Goal: Information Seeking & Learning: Check status

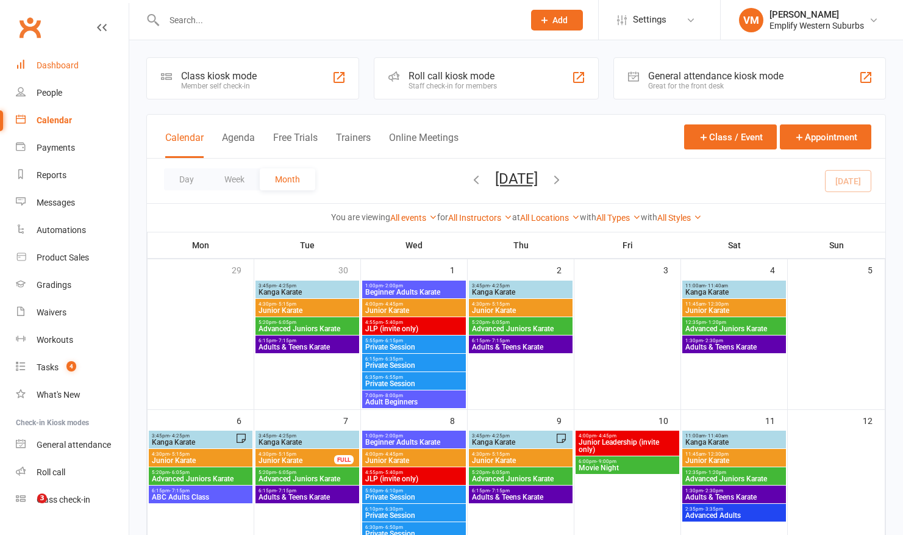
scroll to position [226, 0]
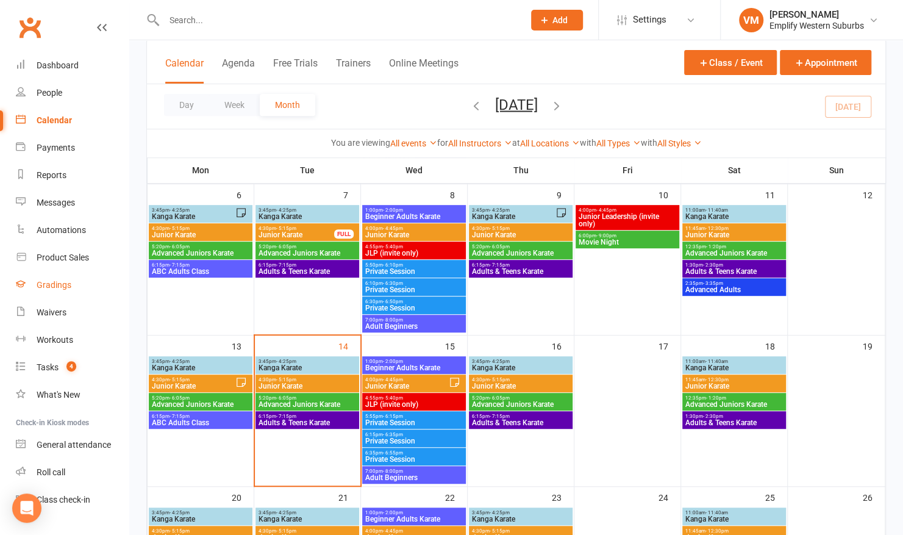
click at [64, 284] on div "Gradings" at bounding box center [54, 285] width 35 height 10
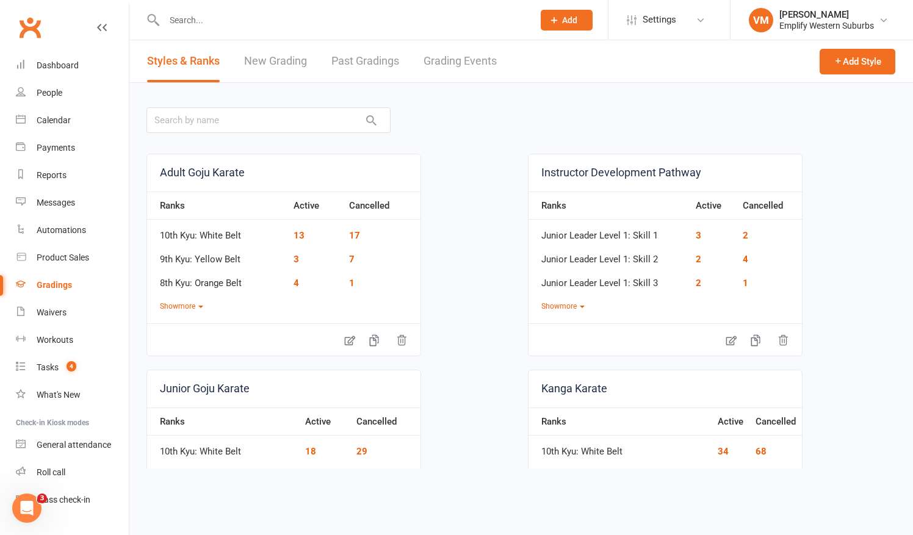
click at [215, 23] on input "text" at bounding box center [342, 20] width 364 height 17
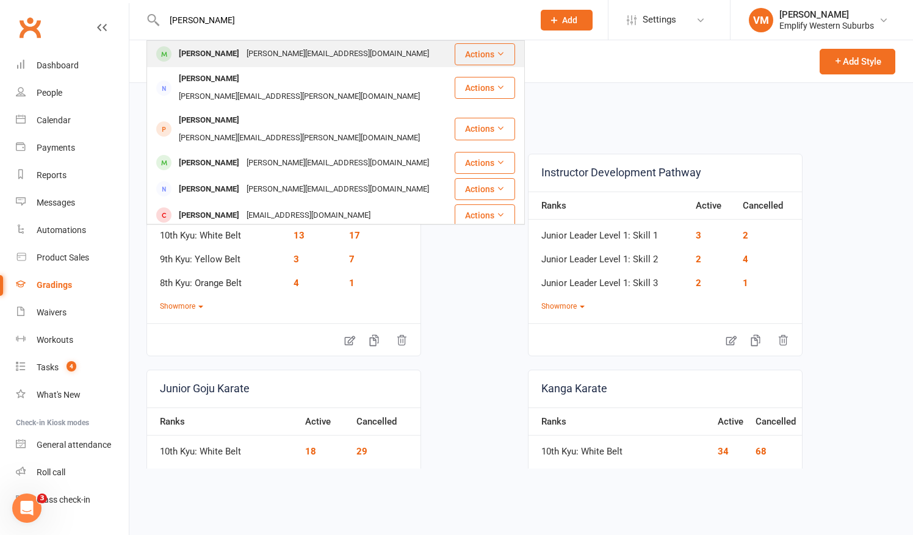
type input "[PERSON_NAME]"
click at [209, 54] on div "[PERSON_NAME]" at bounding box center [209, 54] width 68 height 18
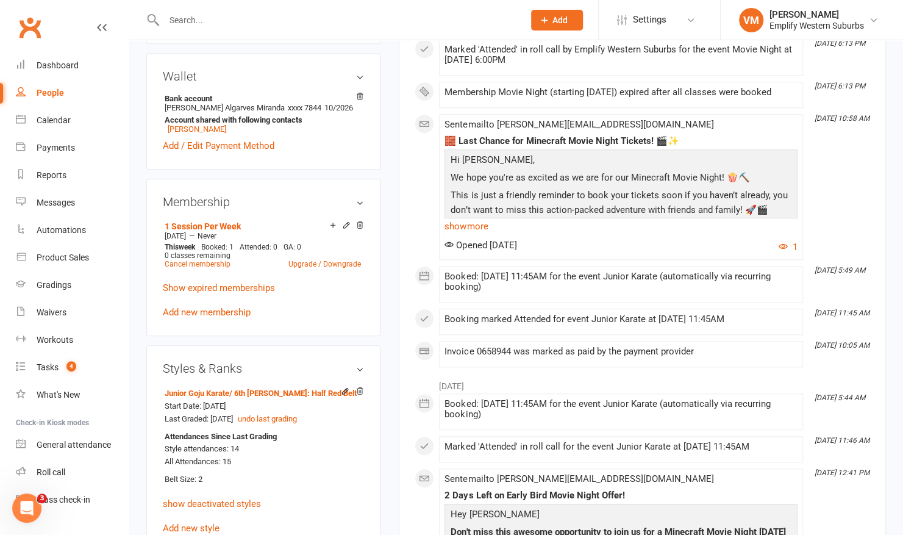
scroll to position [458, 0]
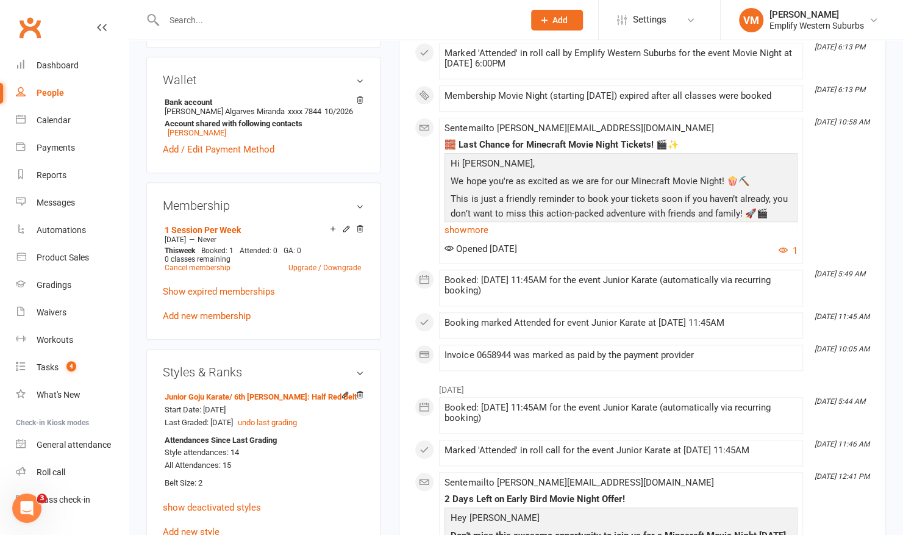
click at [296, 23] on input "text" at bounding box center [337, 20] width 355 height 17
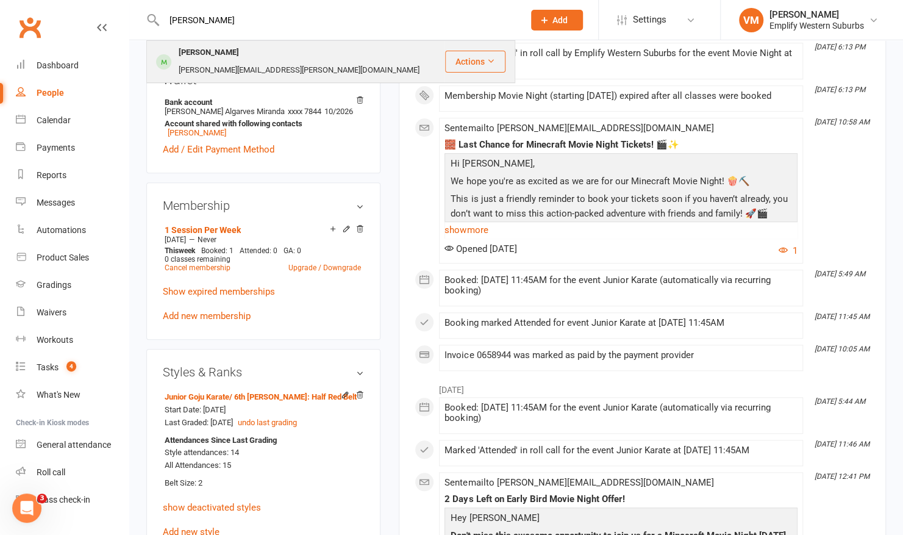
type input "[PERSON_NAME]"
click at [239, 49] on div "[PERSON_NAME]" at bounding box center [209, 53] width 68 height 18
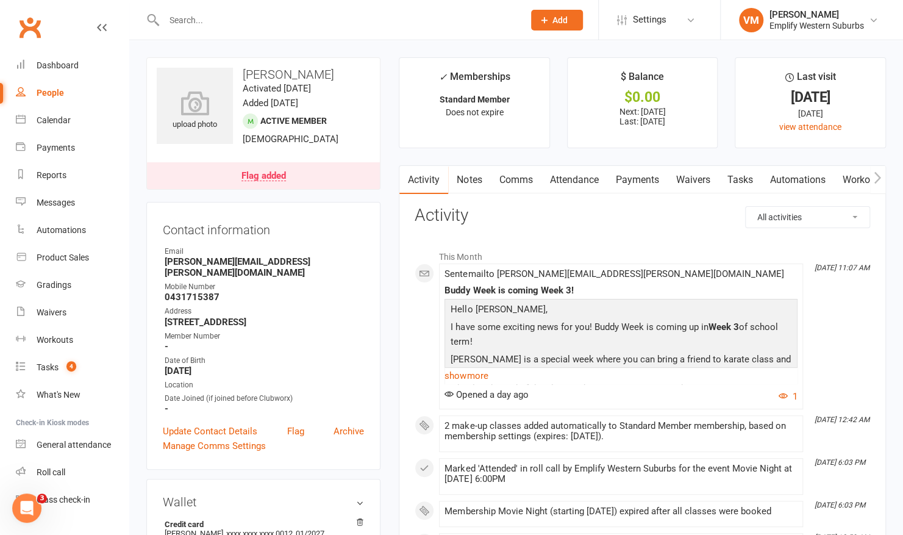
click at [194, 26] on input "text" at bounding box center [337, 20] width 355 height 17
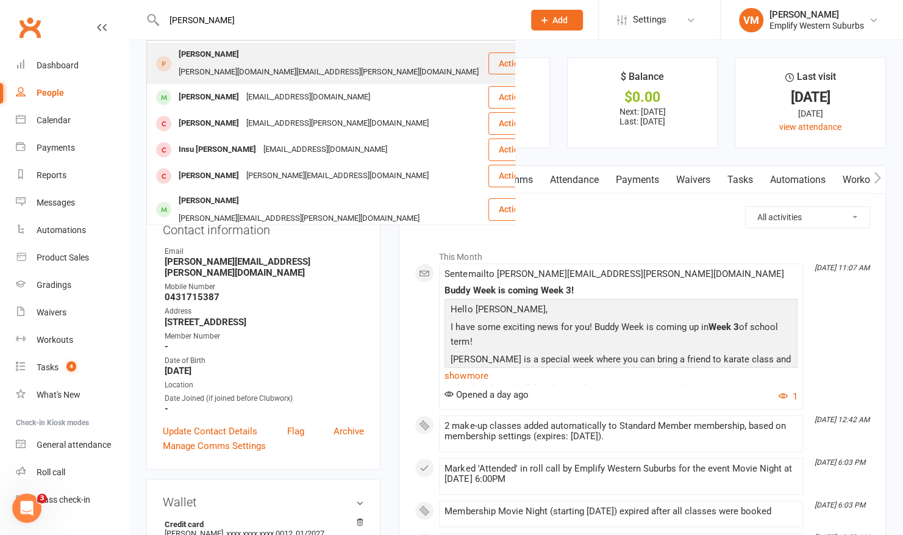
scroll to position [140, 0]
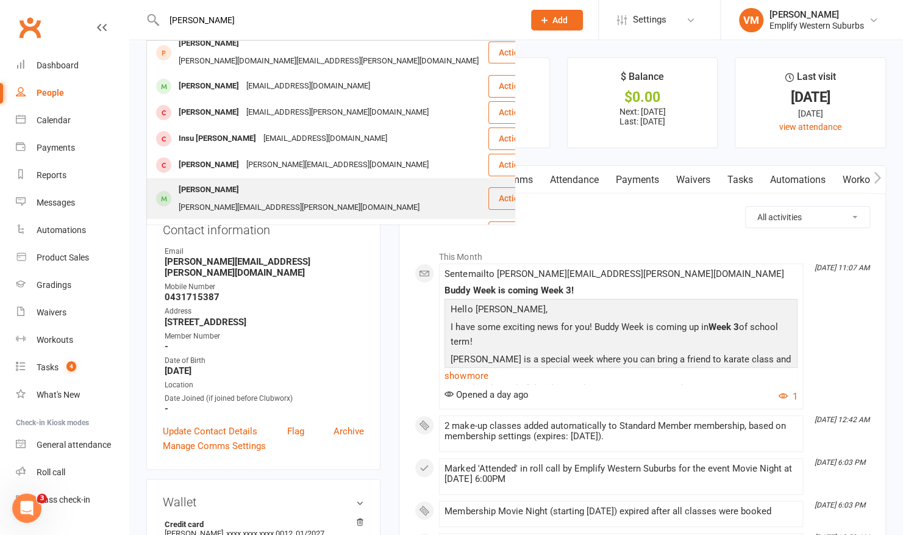
type input "[PERSON_NAME]"
click at [214, 181] on div "[PERSON_NAME]" at bounding box center [209, 190] width 68 height 18
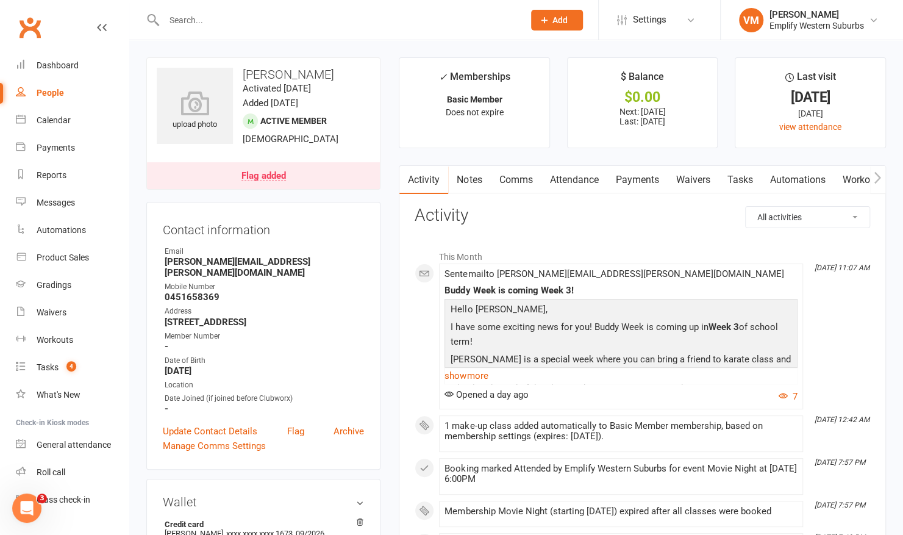
click at [248, 21] on input "text" at bounding box center [337, 20] width 355 height 17
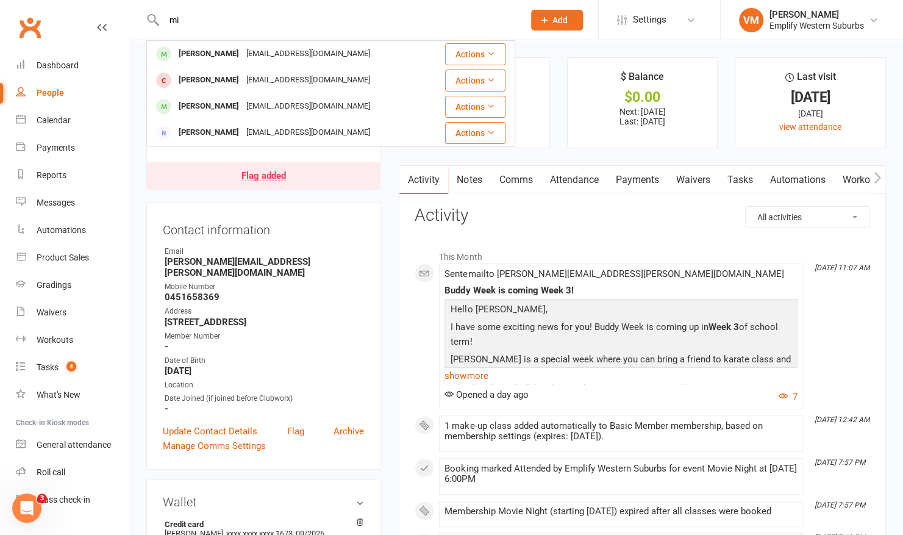
type input "m"
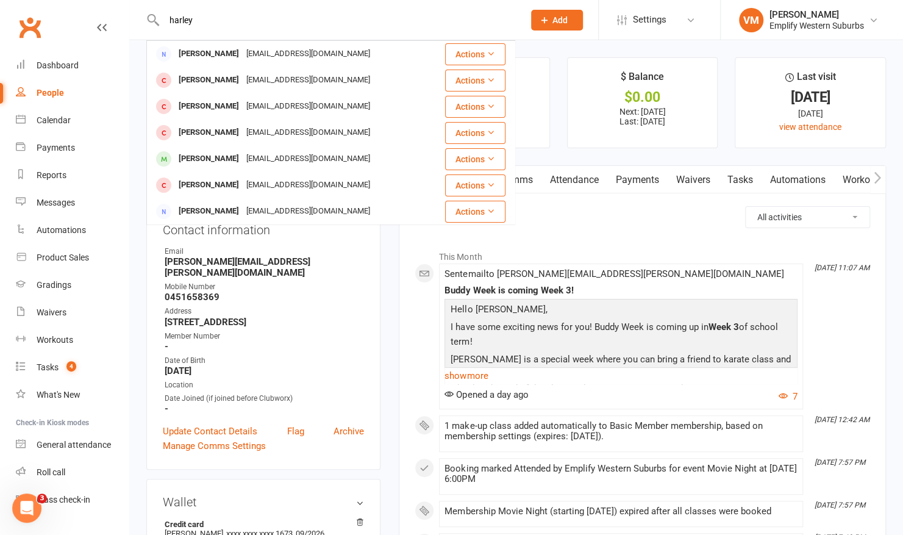
click at [321, 18] on input "harley" at bounding box center [337, 20] width 355 height 17
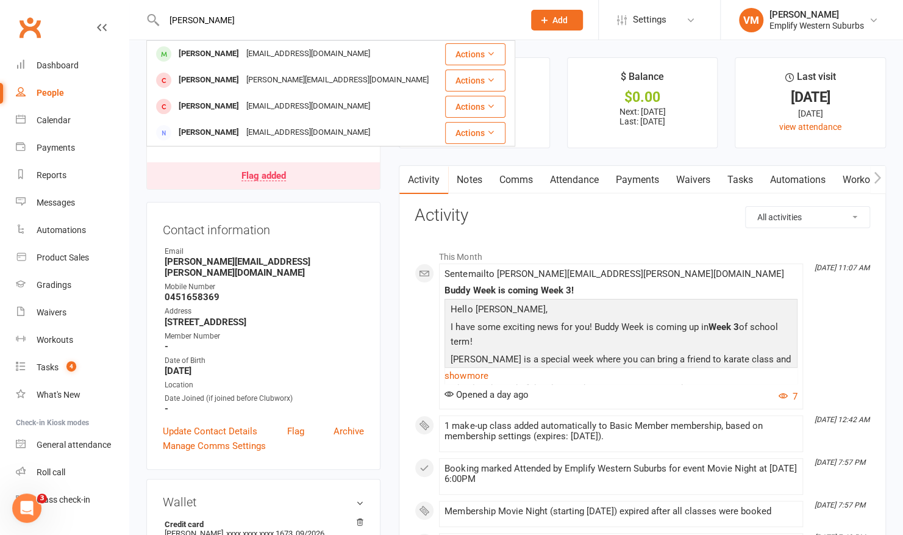
type input "[PERSON_NAME]"
click at [274, 16] on input "[PERSON_NAME]" at bounding box center [337, 20] width 355 height 17
click at [312, 259] on strong "[PERSON_NAME][EMAIL_ADDRESS][PERSON_NAME][DOMAIN_NAME]" at bounding box center [264, 267] width 199 height 22
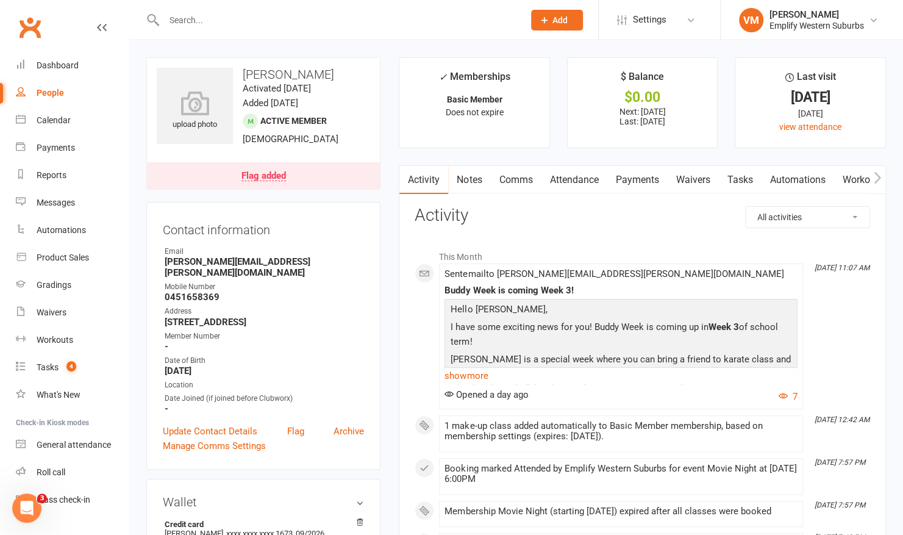
click at [273, 24] on input "text" at bounding box center [337, 20] width 355 height 17
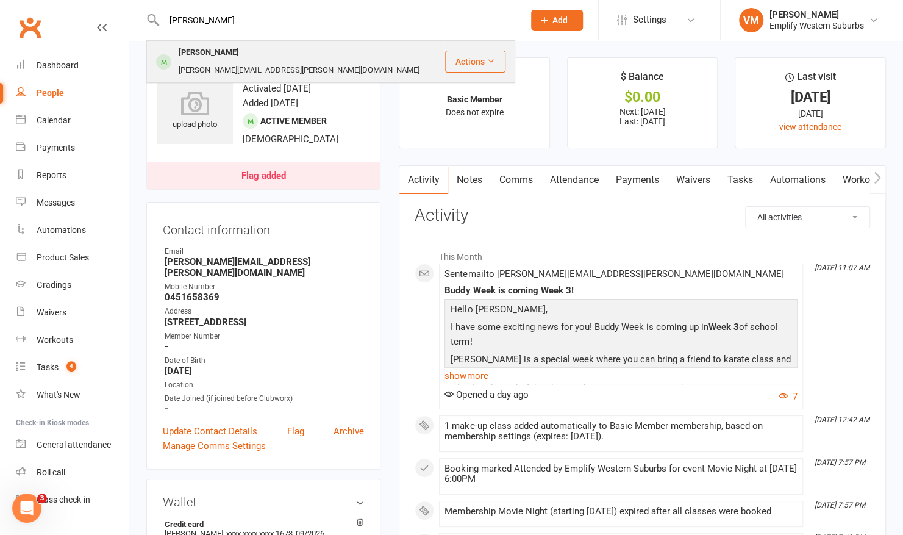
type input "[PERSON_NAME]"
click at [258, 62] on div "[PERSON_NAME][EMAIL_ADDRESS][PERSON_NAME][DOMAIN_NAME]" at bounding box center [299, 71] width 248 height 18
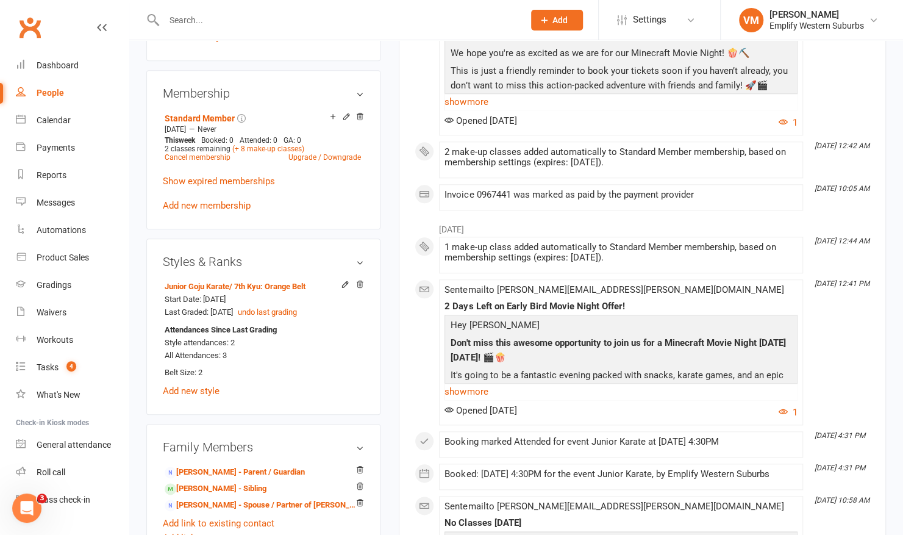
scroll to position [544, 0]
click at [321, 17] on input "text" at bounding box center [337, 20] width 355 height 17
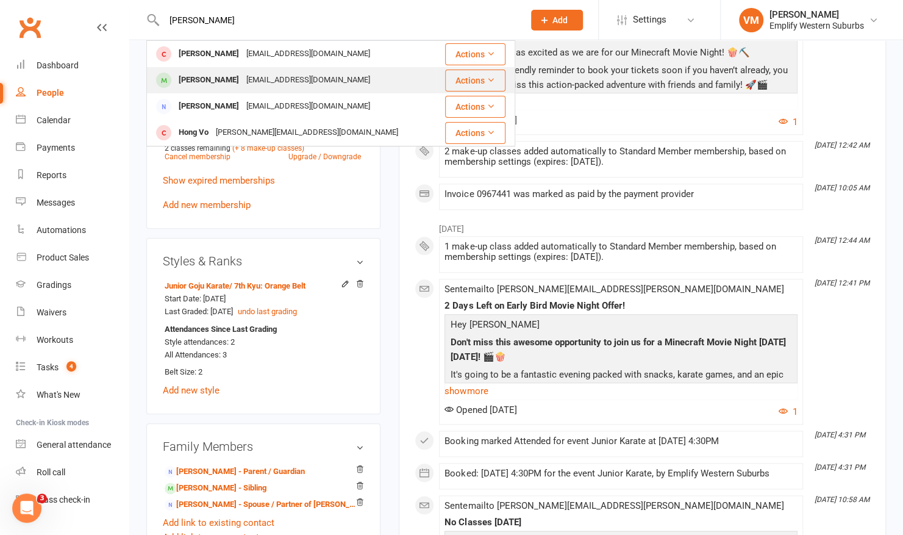
type input "[PERSON_NAME]"
click at [262, 79] on div "[EMAIL_ADDRESS][DOMAIN_NAME]" at bounding box center [308, 80] width 131 height 18
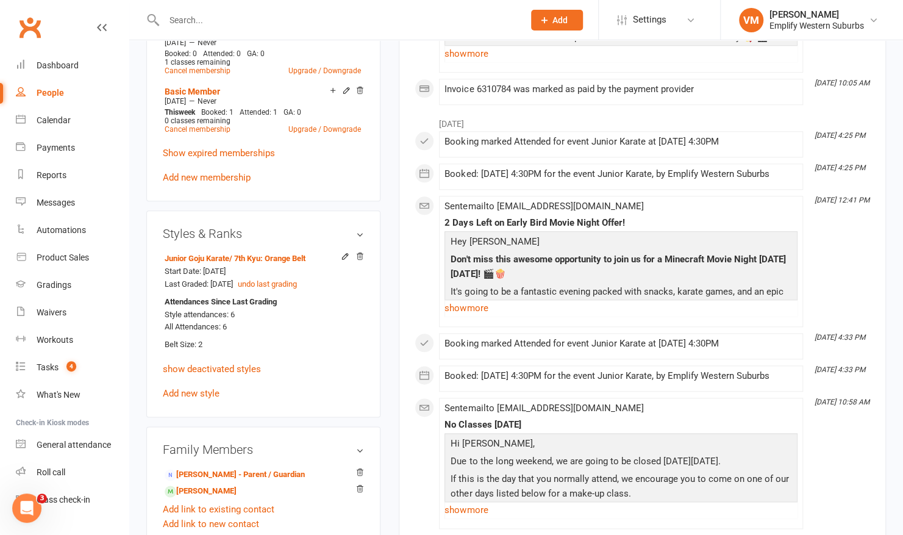
scroll to position [653, 0]
click at [320, 20] on input "text" at bounding box center [337, 20] width 355 height 17
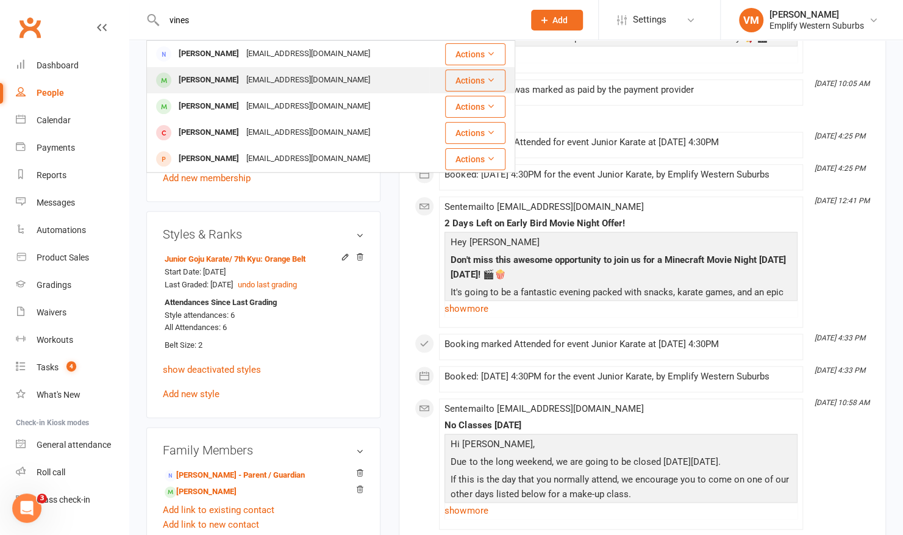
type input "vines"
click at [267, 87] on div "[EMAIL_ADDRESS][DOMAIN_NAME]" at bounding box center [308, 80] width 131 height 18
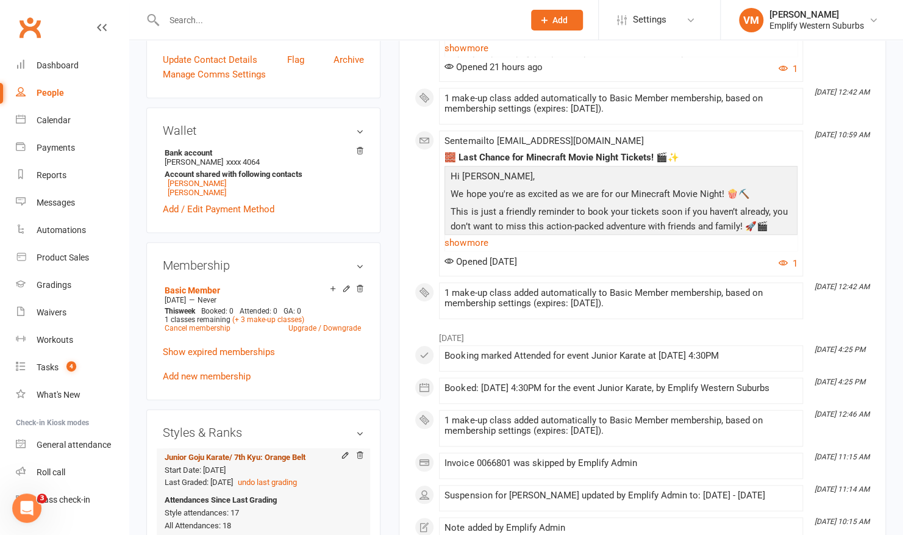
scroll to position [380, 0]
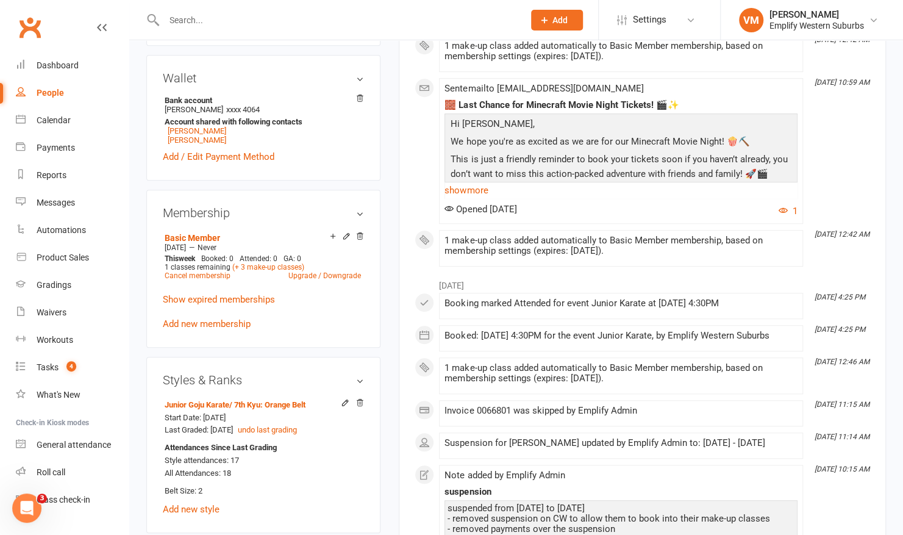
click at [311, 18] on input "text" at bounding box center [337, 20] width 355 height 17
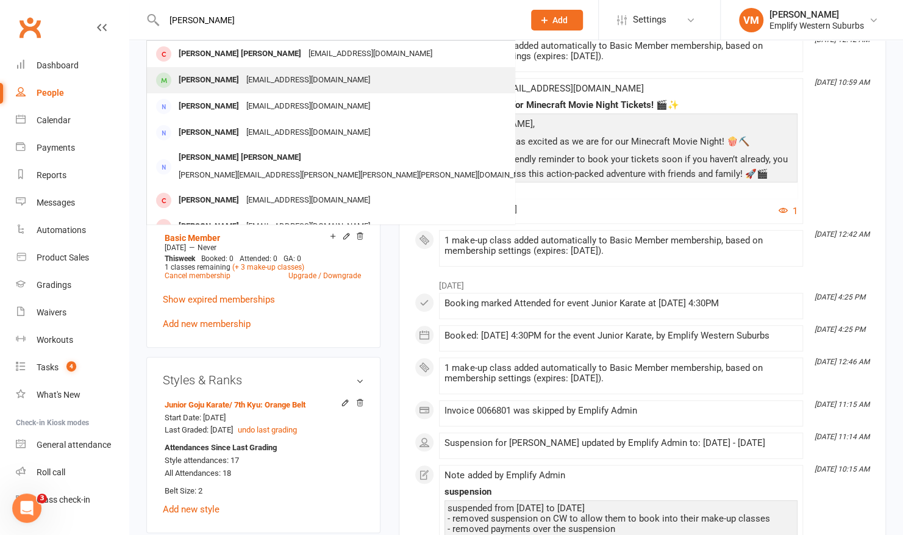
type input "[PERSON_NAME]"
click at [261, 85] on div "[EMAIL_ADDRESS][DOMAIN_NAME]" at bounding box center [308, 80] width 131 height 18
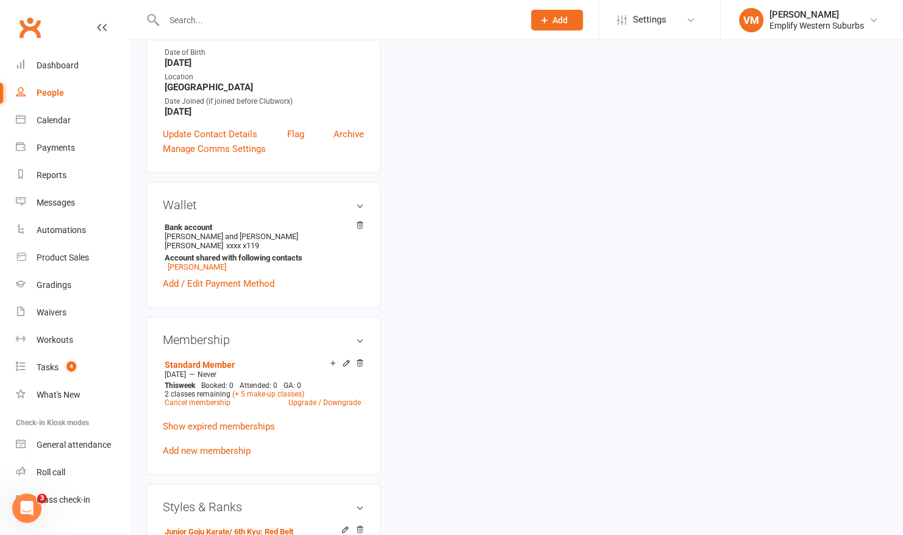
scroll to position [265, 0]
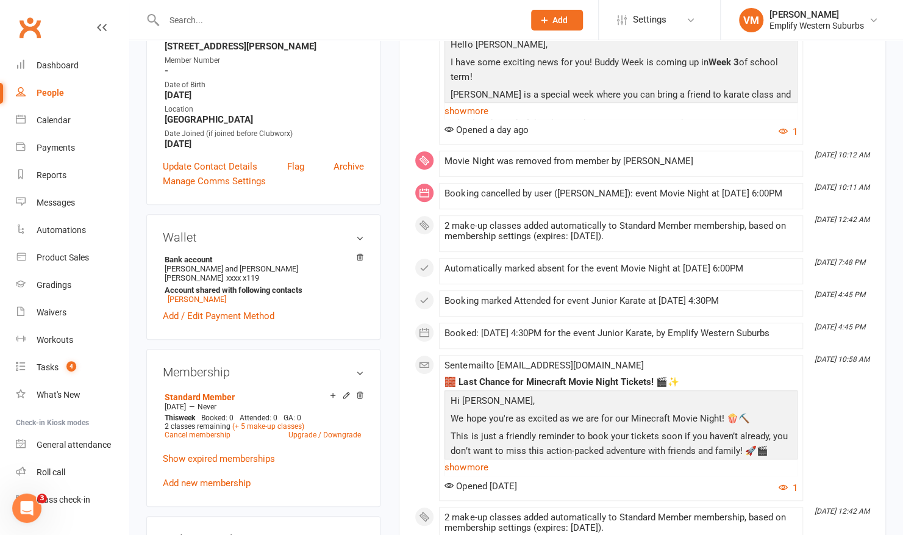
click at [328, 21] on input "text" at bounding box center [337, 20] width 355 height 17
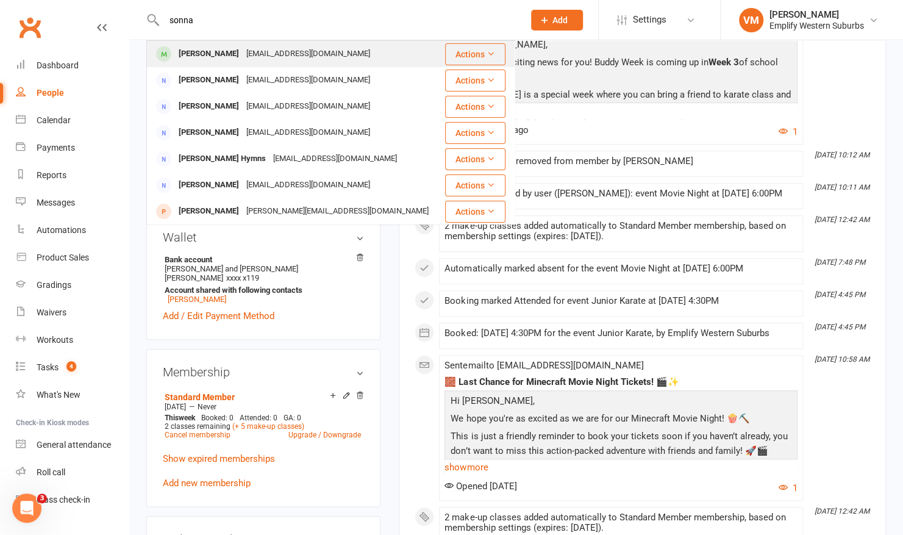
type input "sonna"
click at [274, 49] on div "[EMAIL_ADDRESS][DOMAIN_NAME]" at bounding box center [308, 54] width 131 height 18
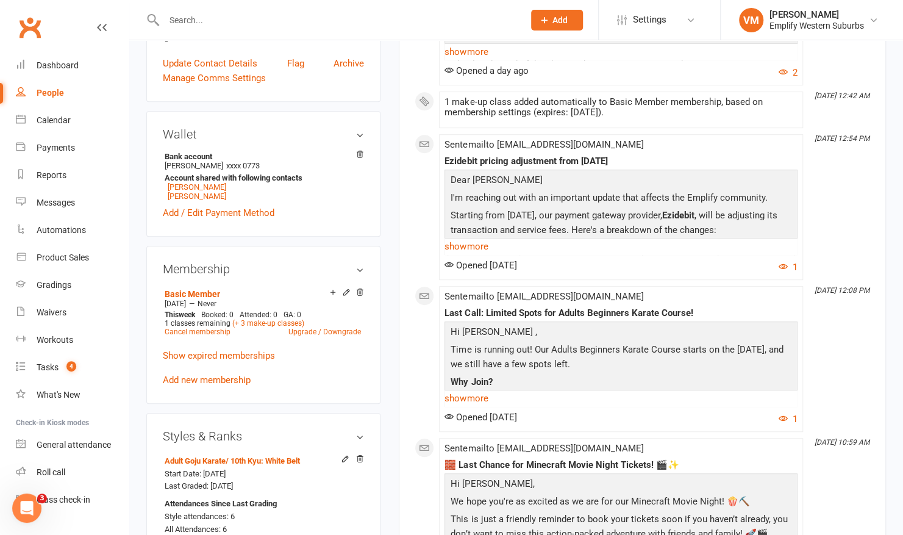
scroll to position [323, 0]
click at [204, 190] on link "[PERSON_NAME]" at bounding box center [197, 187] width 59 height 9
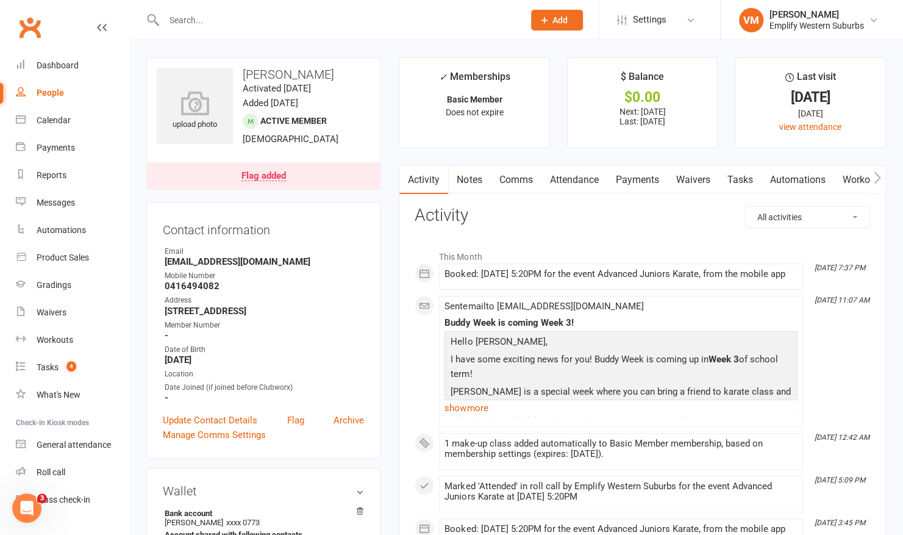
click at [300, 20] on input "text" at bounding box center [337, 20] width 355 height 17
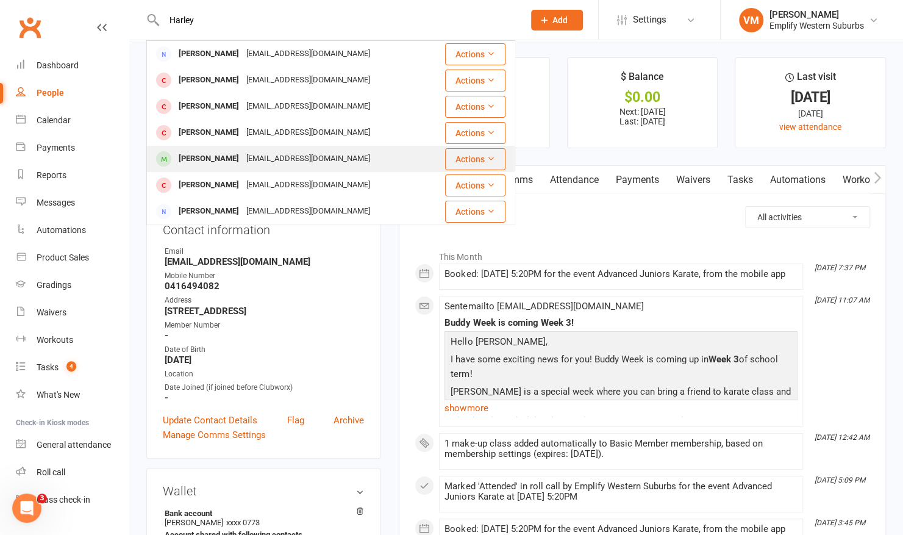
type input "Harley"
click at [243, 154] on div "[EMAIL_ADDRESS][DOMAIN_NAME]" at bounding box center [308, 159] width 131 height 18
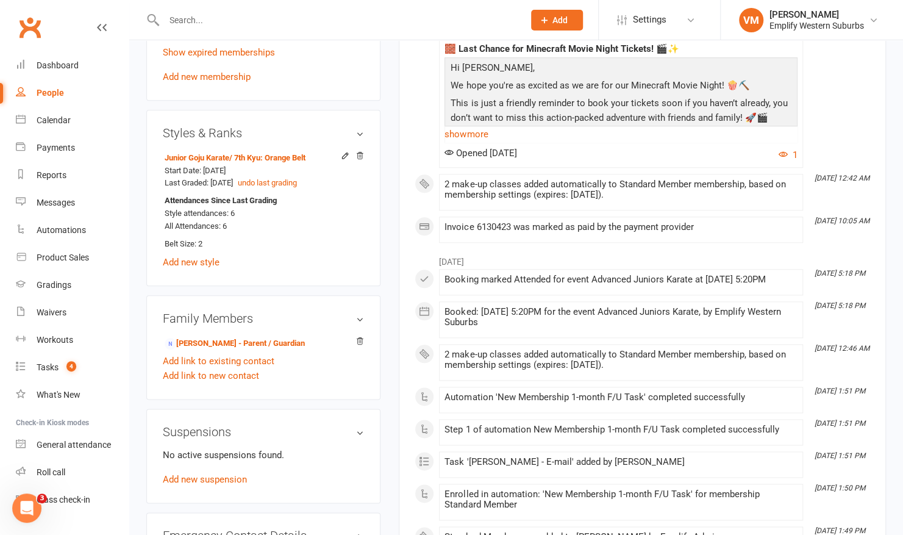
scroll to position [653, 0]
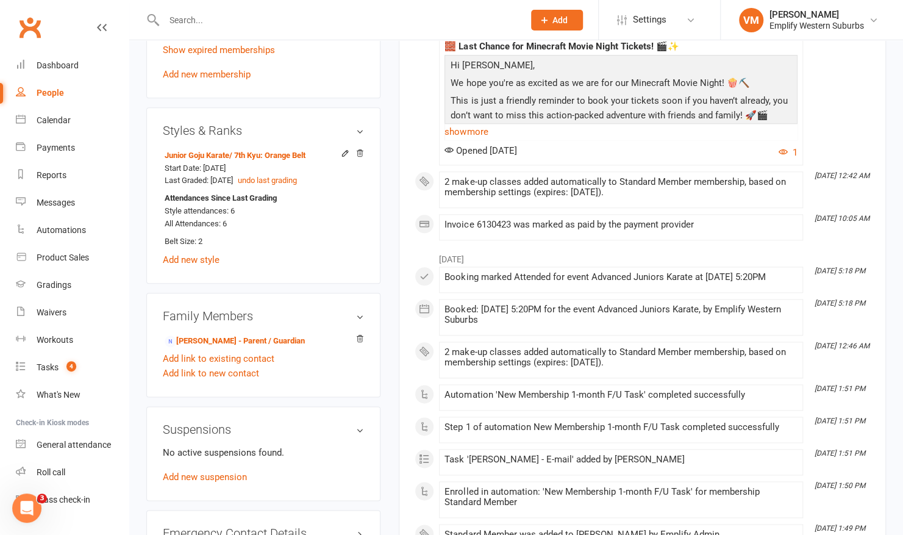
click at [321, 16] on input "text" at bounding box center [337, 20] width 355 height 17
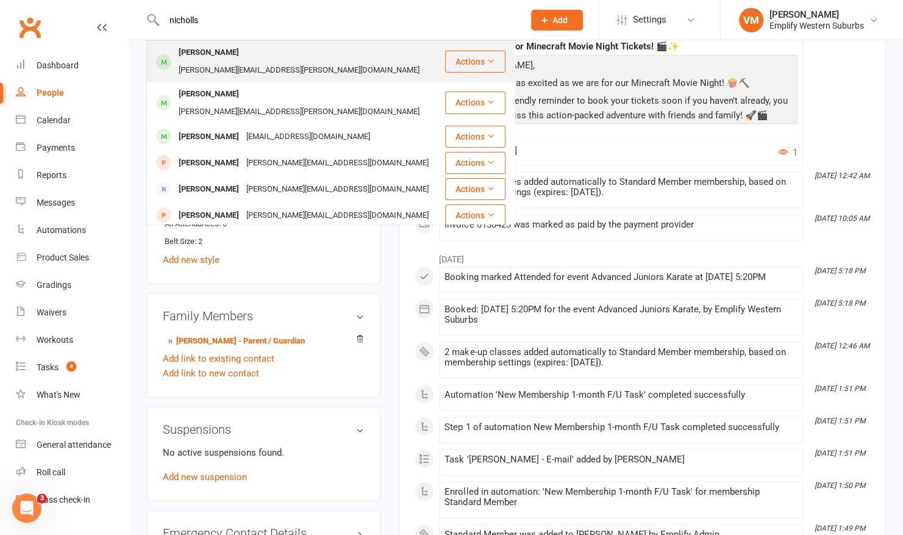
type input "nicholls"
click at [260, 62] on div "[PERSON_NAME][EMAIL_ADDRESS][PERSON_NAME][DOMAIN_NAME]" at bounding box center [299, 71] width 248 height 18
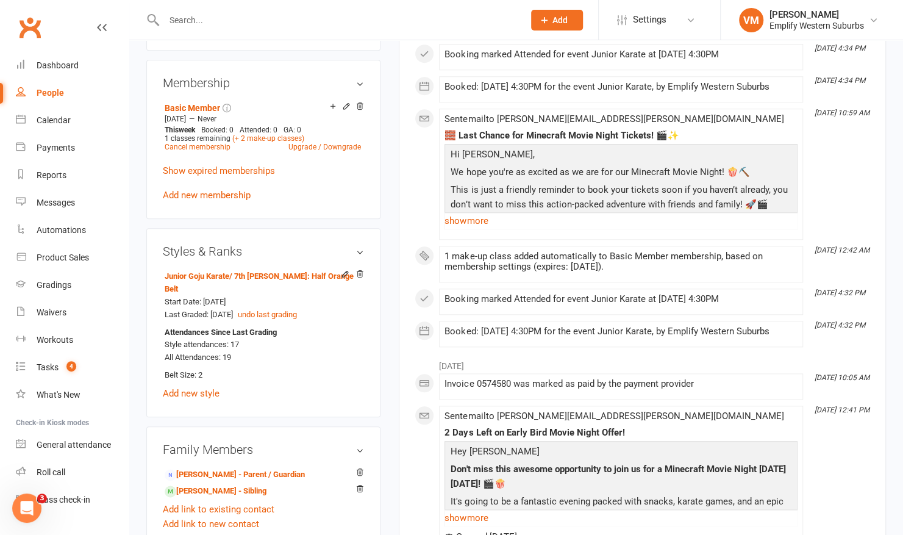
scroll to position [583, 0]
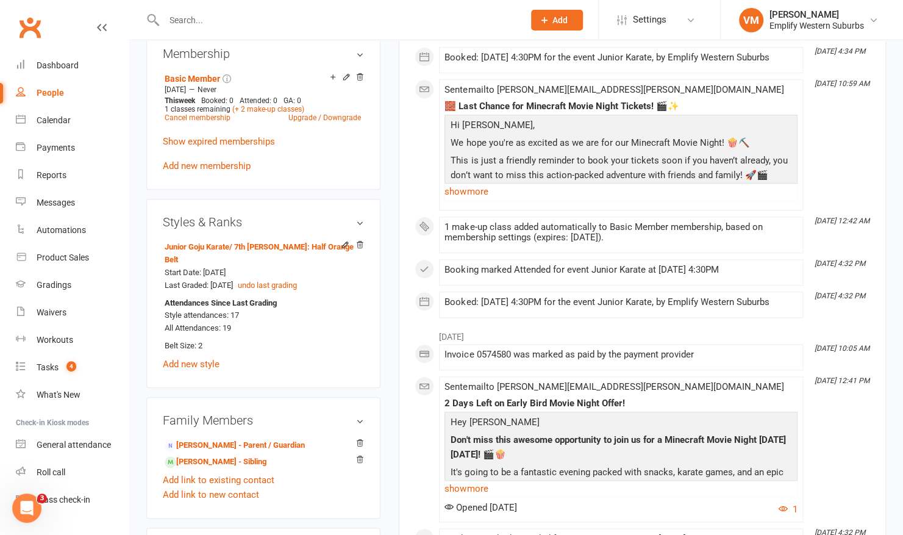
click at [189, 20] on input "text" at bounding box center [337, 20] width 355 height 17
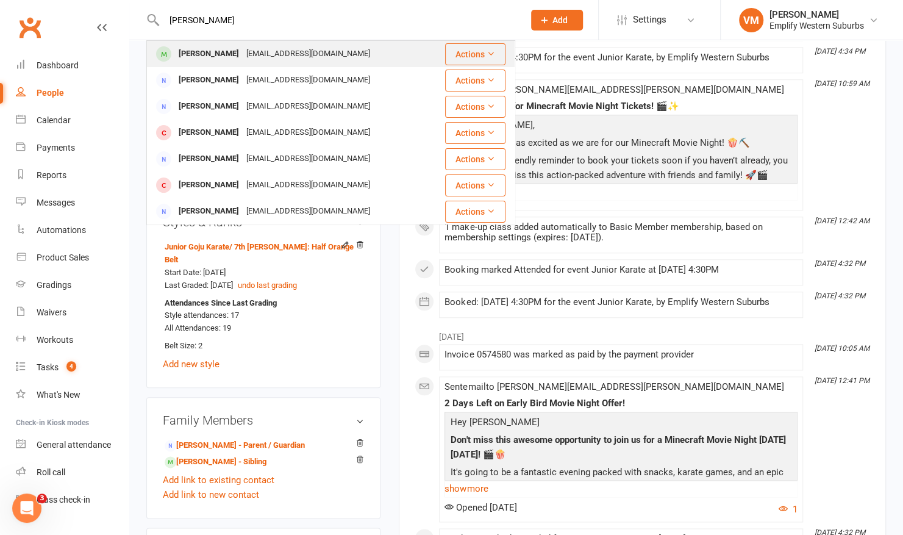
type input "[PERSON_NAME]"
click at [206, 51] on div "[PERSON_NAME]" at bounding box center [209, 54] width 68 height 18
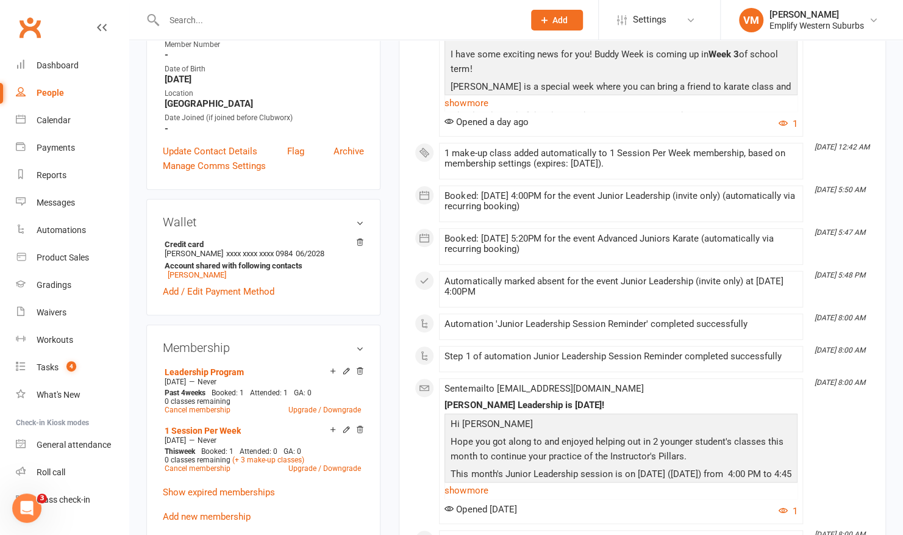
scroll to position [315, 0]
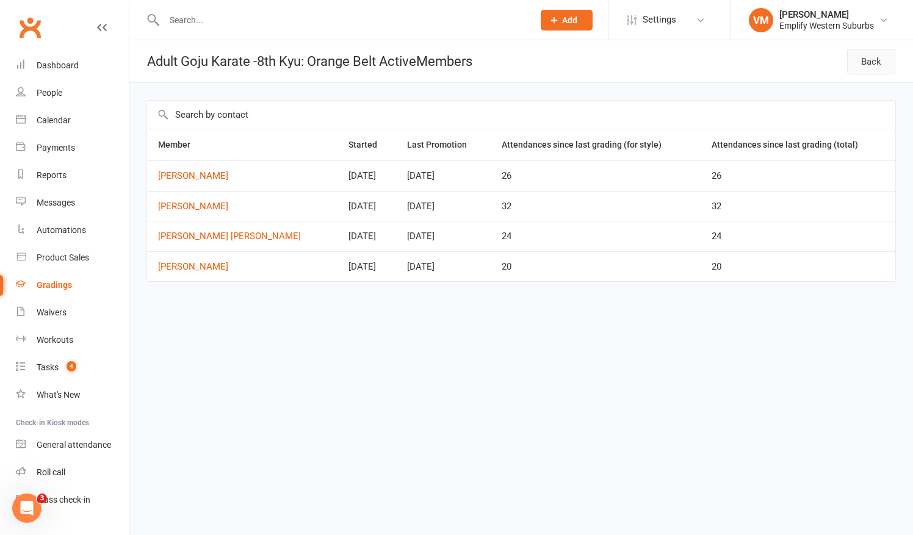
click at [855, 60] on link "Back" at bounding box center [871, 62] width 48 height 26
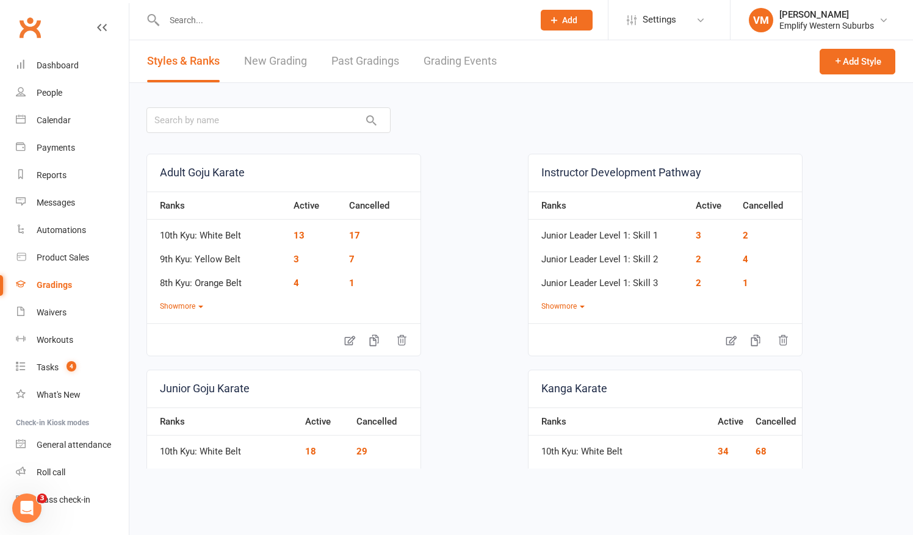
click at [188, 311] on div "Adult Goju Karate Ranks Active Cancelled 10th Kyu: White Belt 13 17 9th Kyu: Ye…" at bounding box center [283, 255] width 275 height 203
click at [193, 302] on button "Show more" at bounding box center [181, 307] width 43 height 12
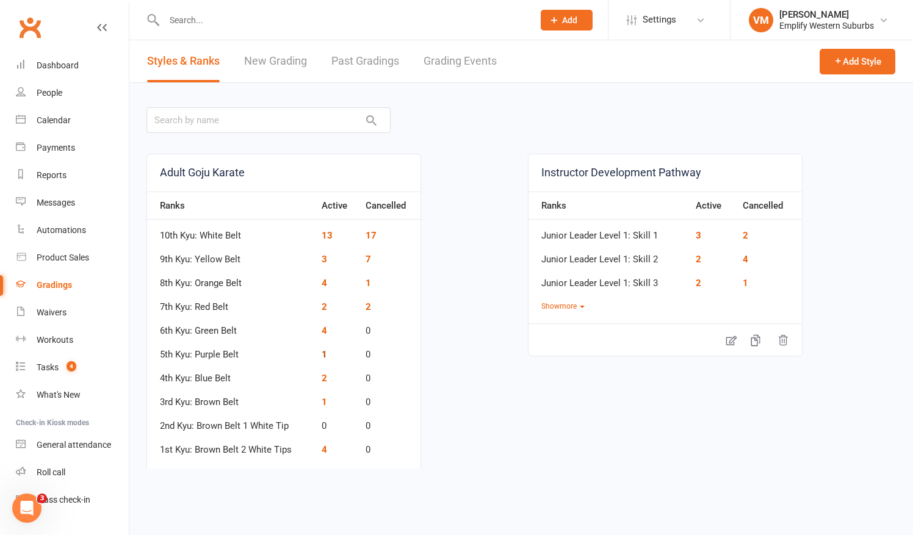
click at [326, 355] on link "1" at bounding box center [323, 354] width 5 height 11
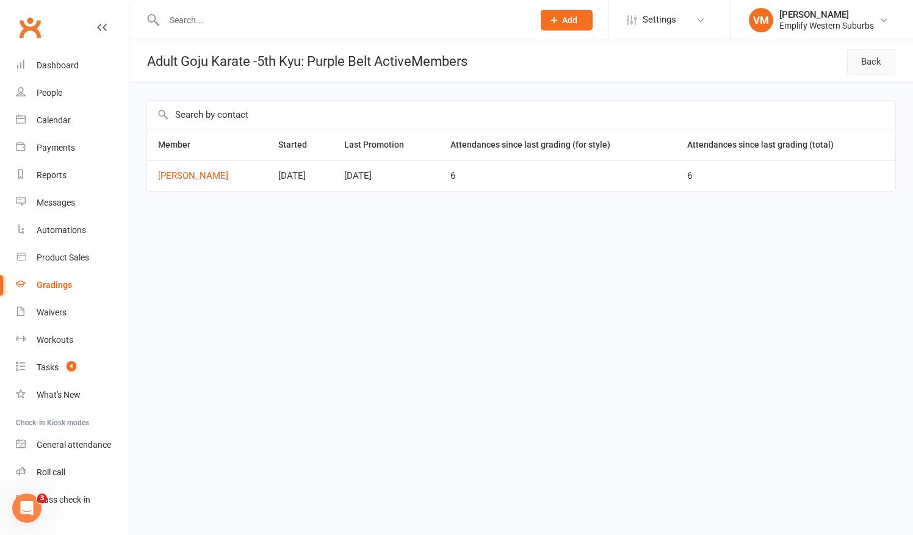
click at [869, 65] on link "Back" at bounding box center [871, 62] width 48 height 26
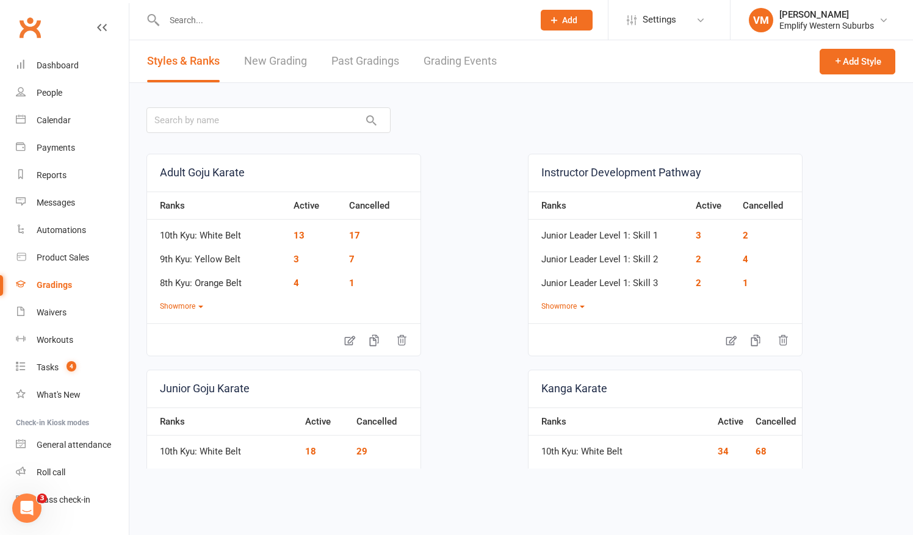
click at [647, 92] on div "Adult Goju Karate Ranks Active Cancelled 10th Kyu: White Belt 13 17 9th Kyu: Ye…" at bounding box center [520, 343] width 783 height 521
click at [562, 88] on div "Adult Goju Karate Ranks Active Cancelled 10th Kyu: White Belt 13 17 9th Kyu: Ye…" at bounding box center [520, 343] width 783 height 521
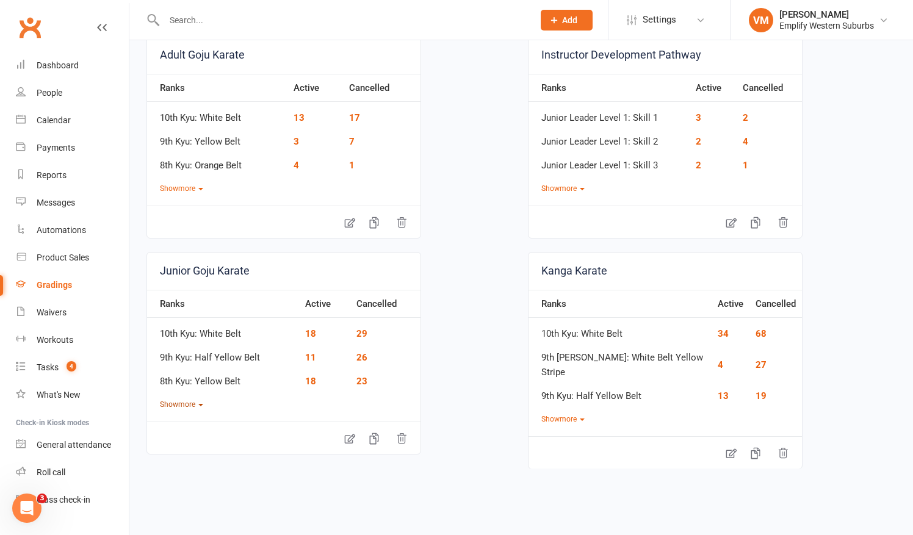
click at [195, 404] on button "Show more" at bounding box center [181, 405] width 43 height 12
